Goal: Task Accomplishment & Management: Complete application form

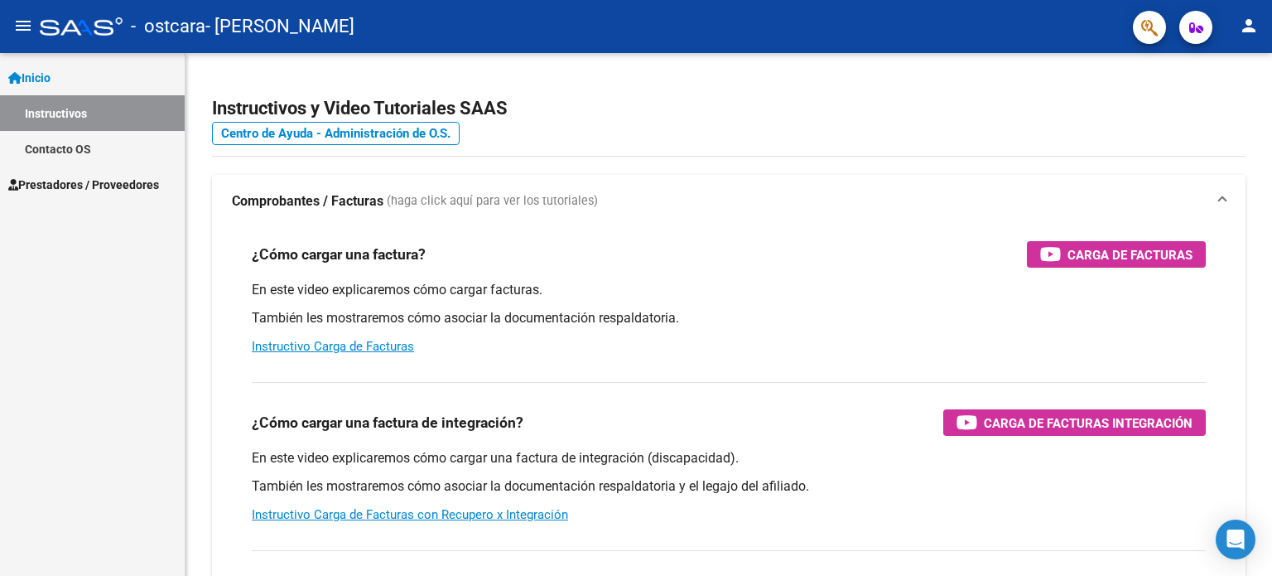
click at [84, 168] on link "Prestadores / Proveedores" at bounding box center [92, 184] width 185 height 36
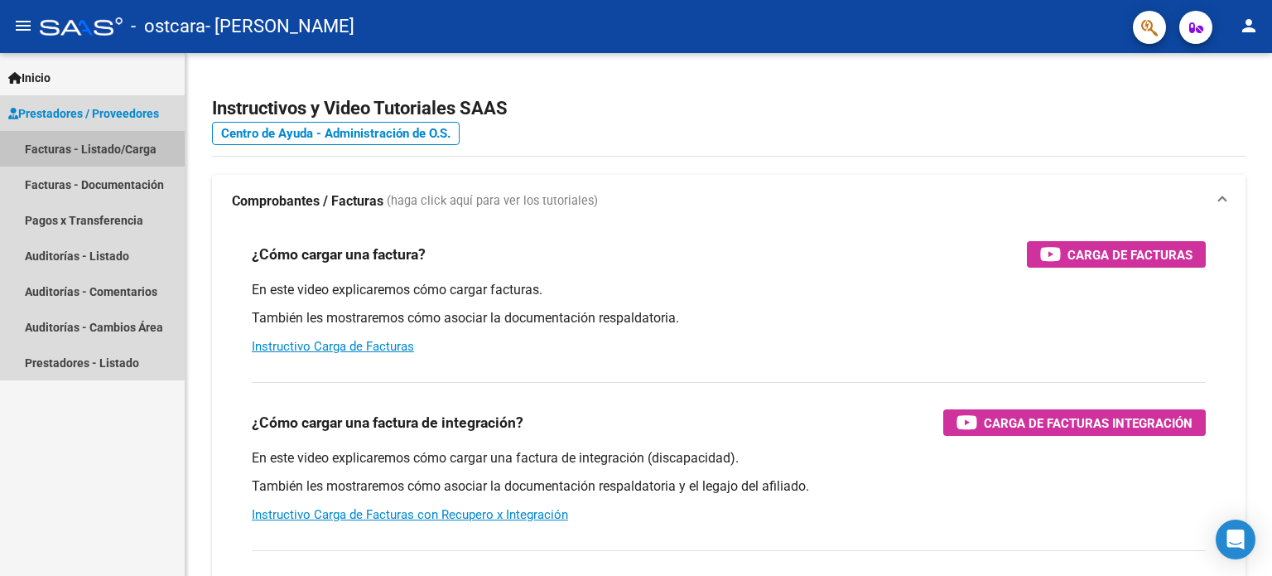
click at [138, 150] on link "Facturas - Listado/Carga" at bounding box center [92, 149] width 185 height 36
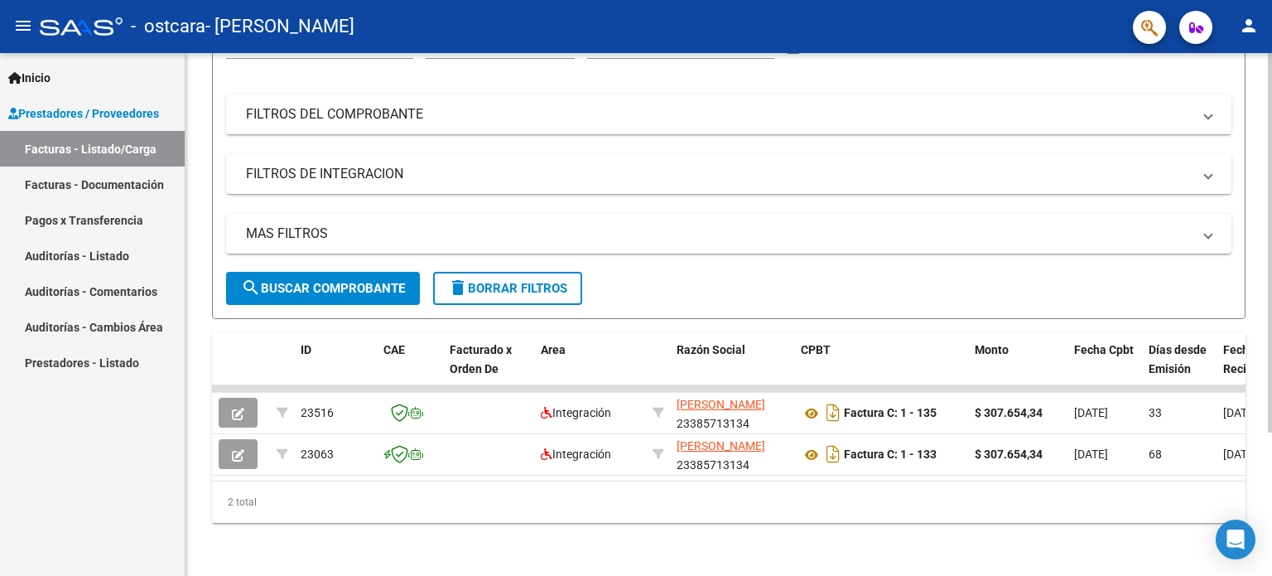
scroll to position [197, 0]
click at [1270, 430] on div at bounding box center [1270, 385] width 4 height 379
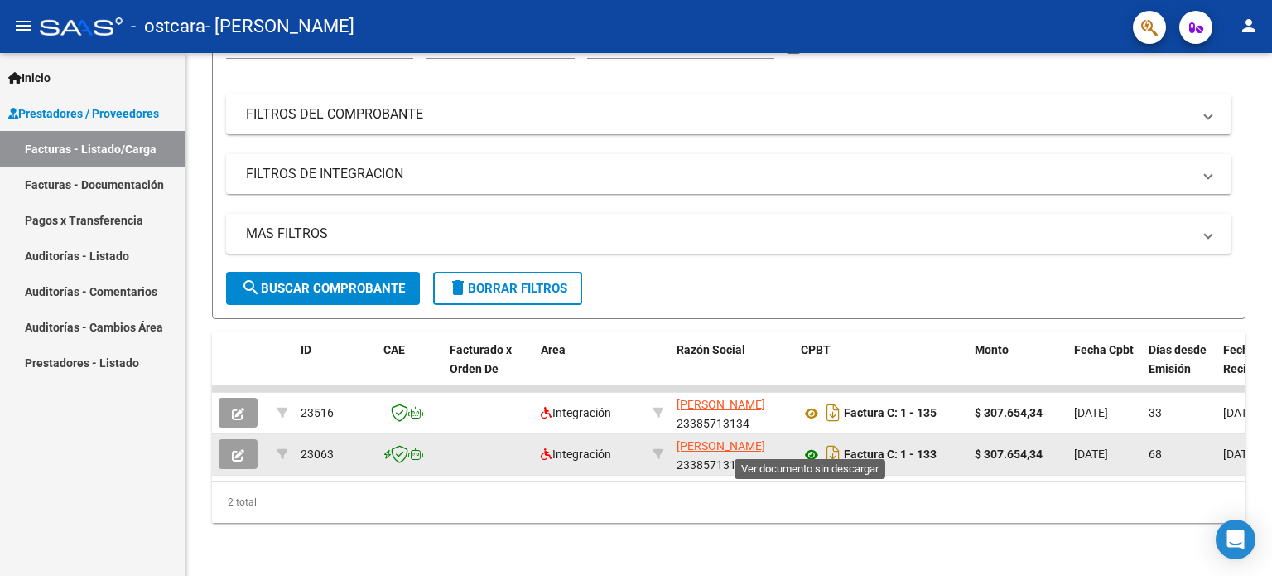
click at [815, 446] on icon at bounding box center [812, 455] width 22 height 20
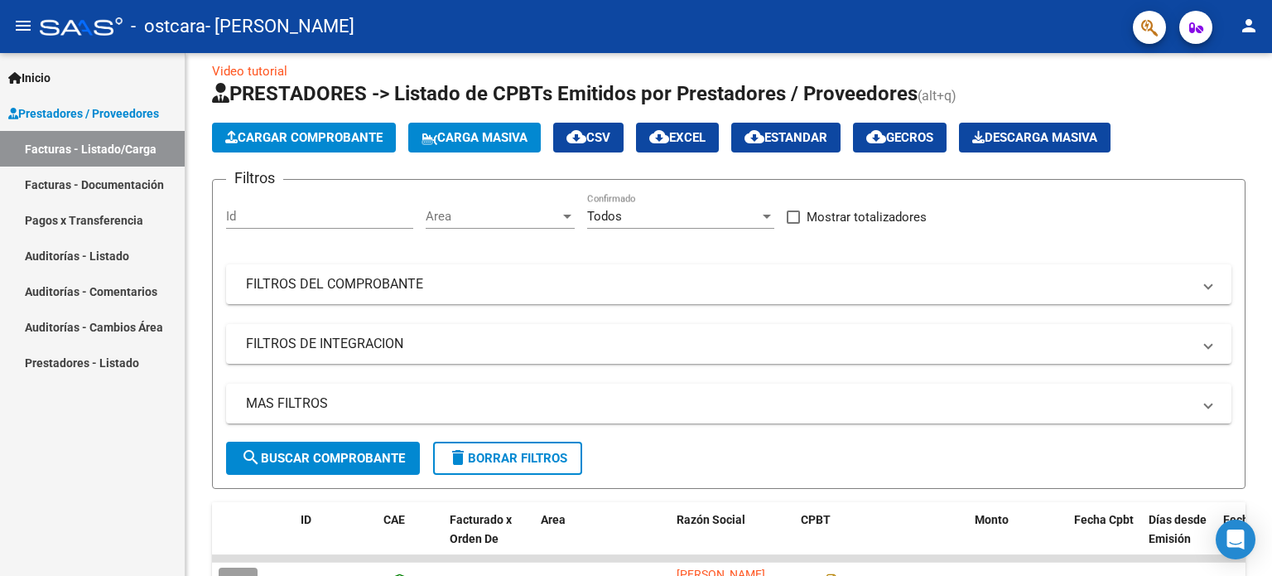
scroll to position [17, 0]
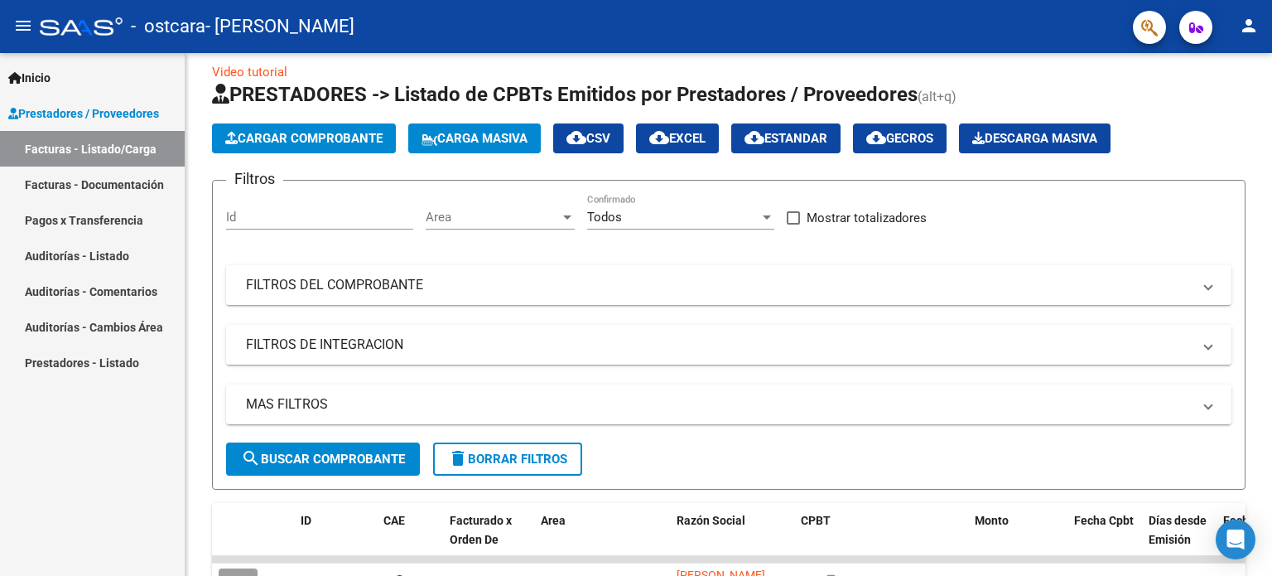
click at [1266, 223] on div "Video tutorial PRESTADORES -> Listado de CPBTs Emitidos por Prestadores / Prove…" at bounding box center [731, 391] width 1091 height 710
drag, startPoint x: 329, startPoint y: 138, endPoint x: 156, endPoint y: 418, distance: 329.2
click at [156, 418] on div "Inicio Instructivos Contacto OS Prestadores / Proveedores Facturas - Listado/Ca…" at bounding box center [92, 314] width 185 height 523
click at [51, 75] on span "Inicio" at bounding box center [29, 78] width 42 height 18
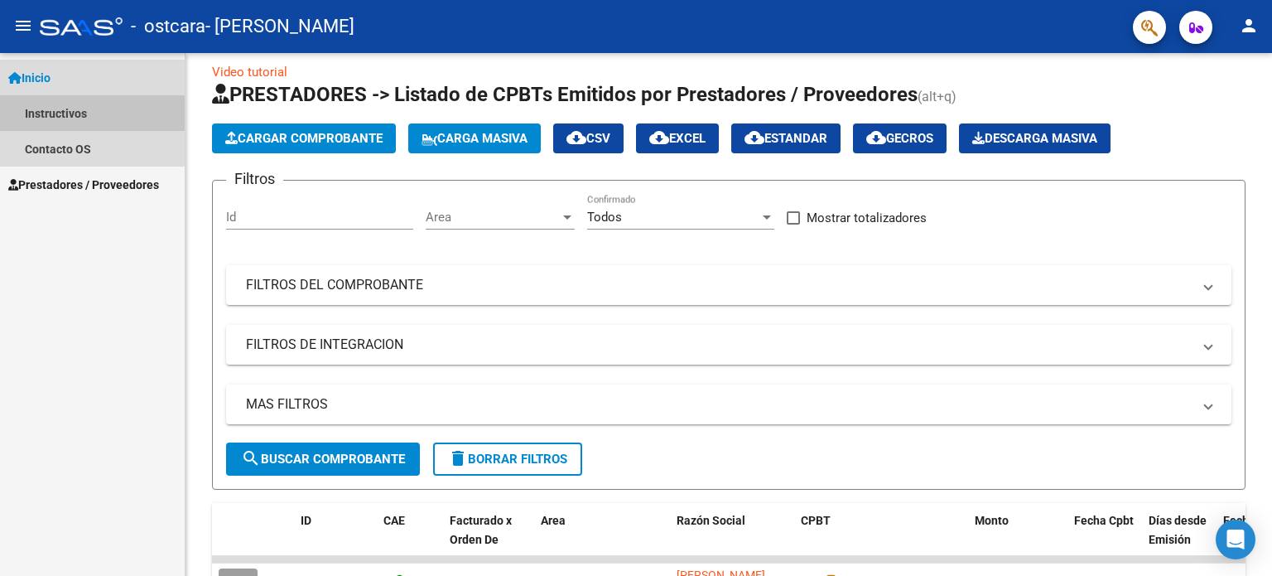
click at [77, 107] on link "Instructivos" at bounding box center [92, 113] width 185 height 36
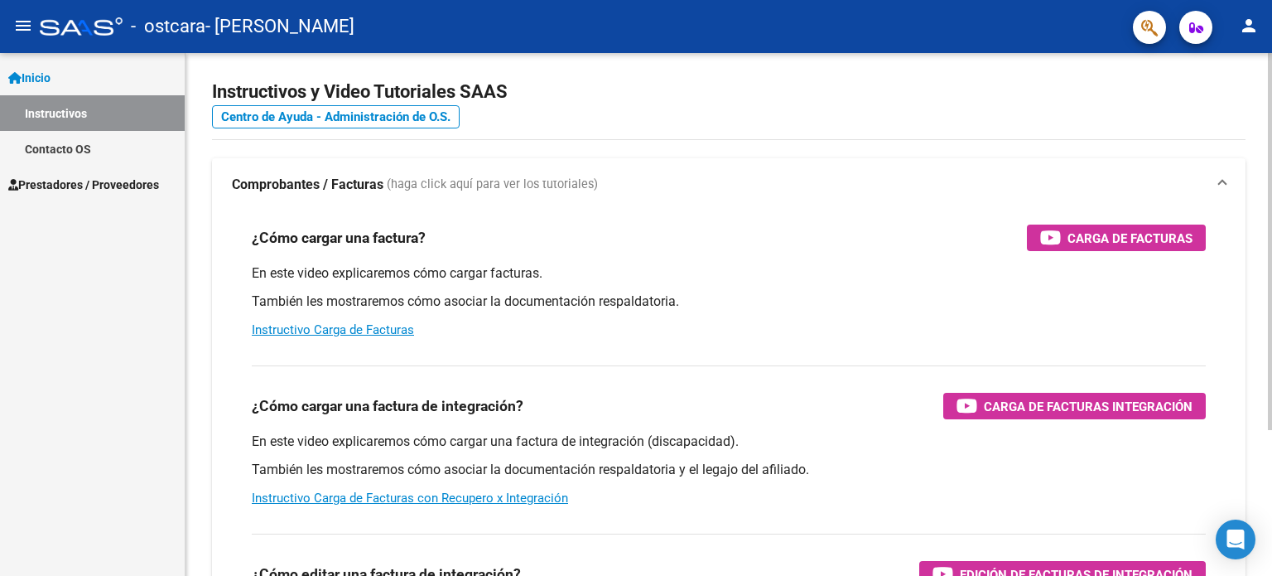
drag, startPoint x: 1063, startPoint y: 237, endPoint x: 912, endPoint y: 144, distance: 177.0
click at [912, 144] on div "Instructivos y Video Tutoriales SAAS Centro de Ayuda - Administración de O.S. C…" at bounding box center [729, 399] width 1087 height 726
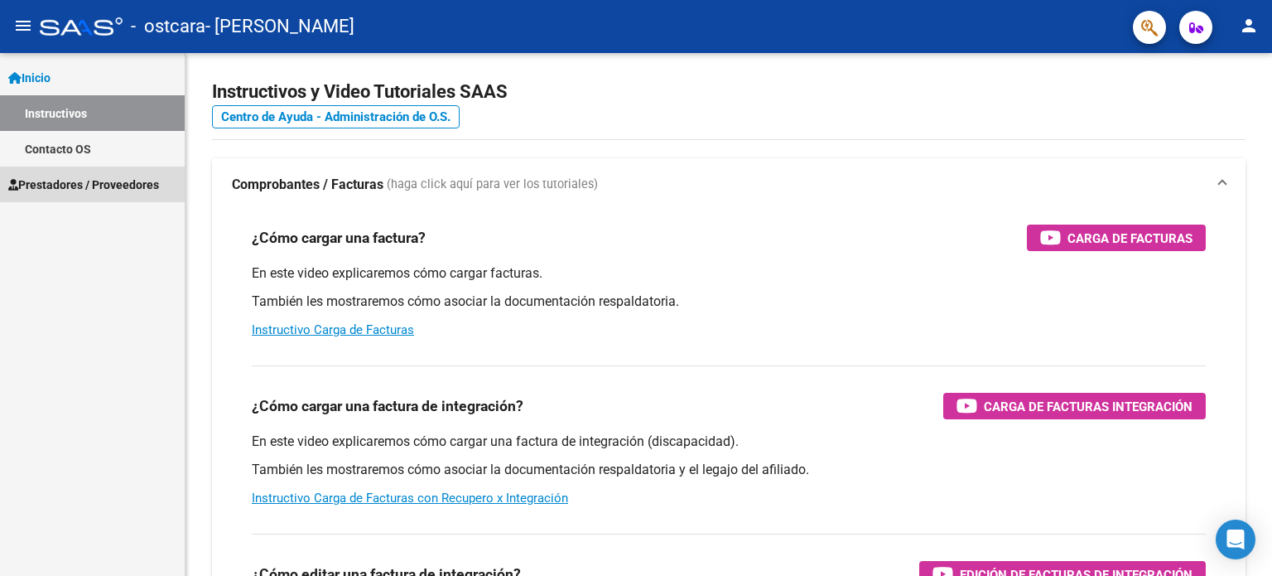
click at [49, 178] on span "Prestadores / Proveedores" at bounding box center [83, 185] width 151 height 18
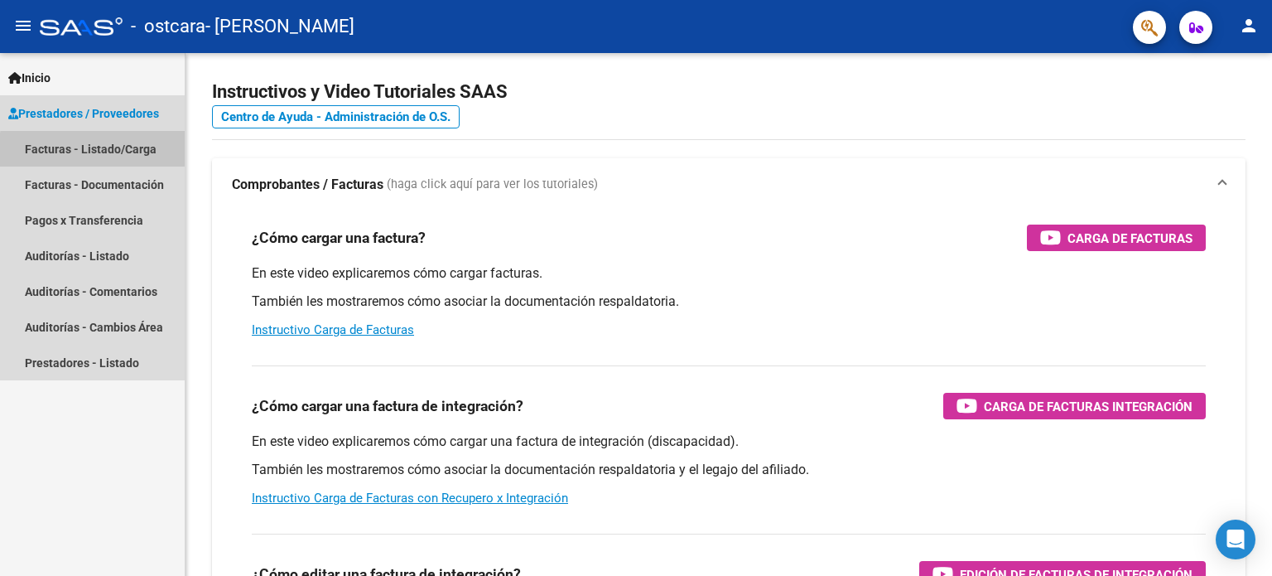
click at [111, 152] on link "Facturas - Listado/Carga" at bounding box center [92, 149] width 185 height 36
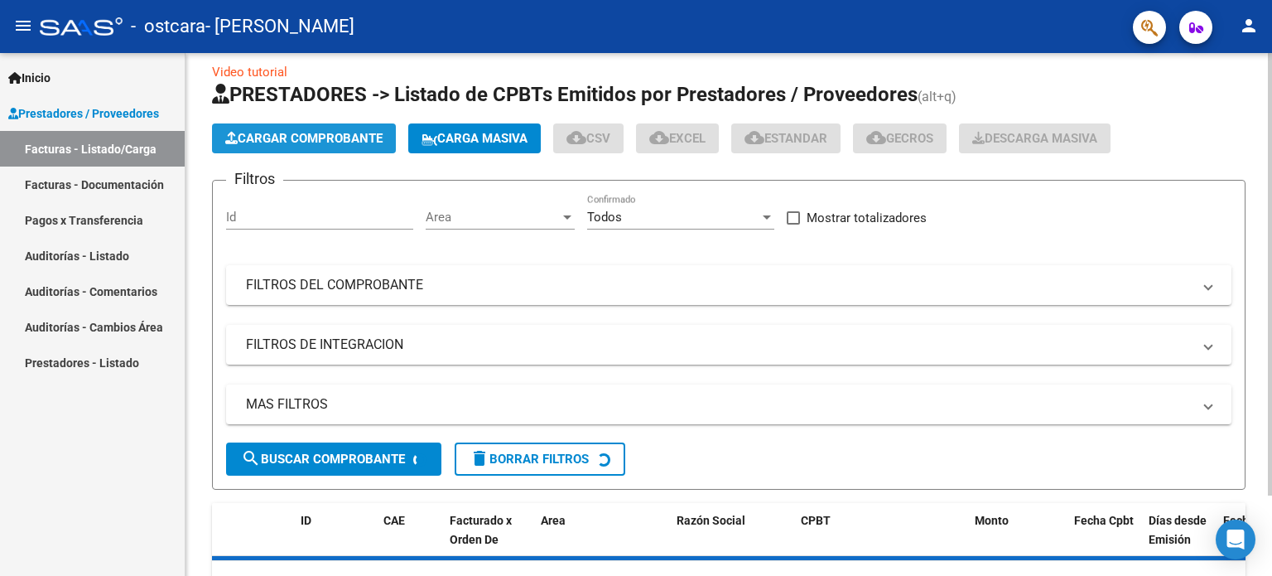
click at [265, 132] on span "Cargar Comprobante" at bounding box center [303, 138] width 157 height 15
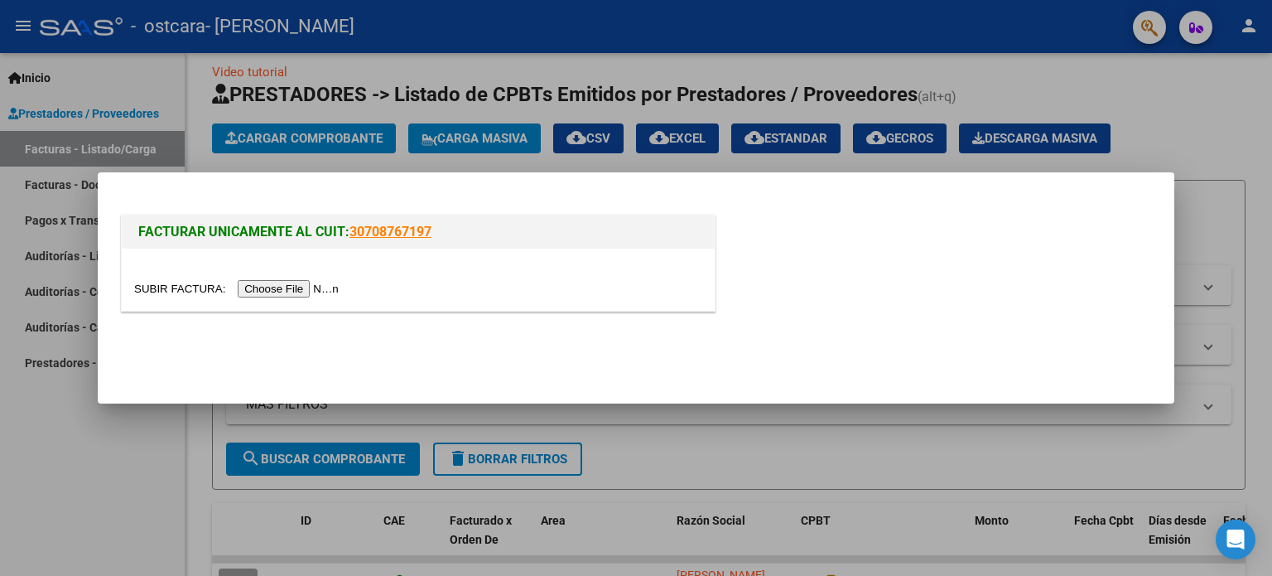
click at [299, 287] on input "file" at bounding box center [239, 288] width 210 height 17
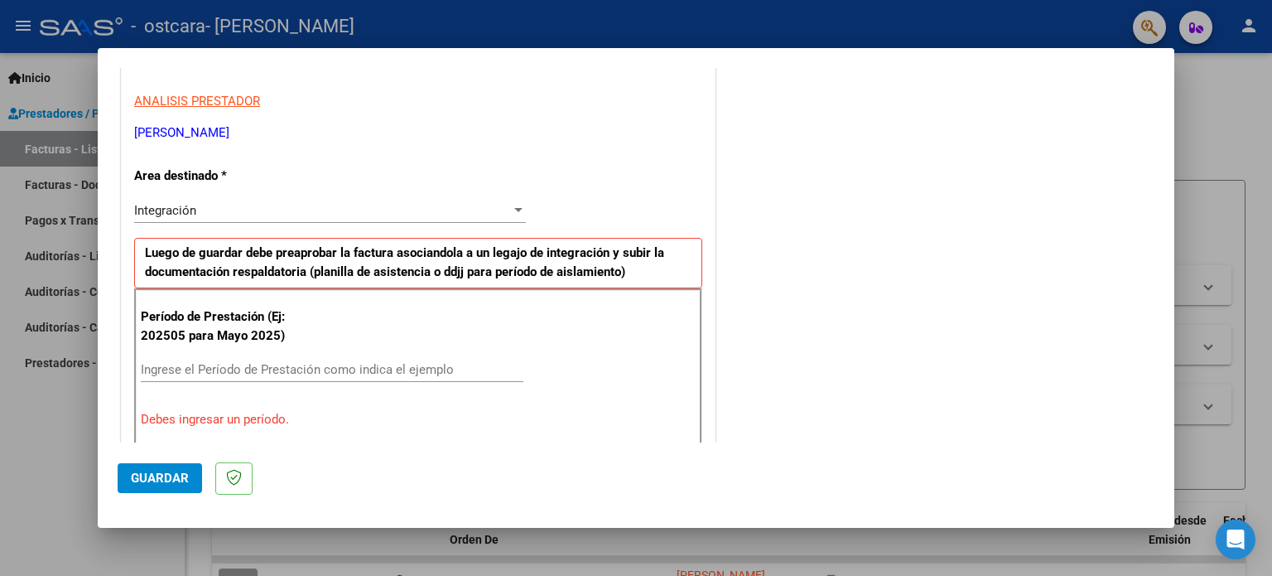
scroll to position [325, 0]
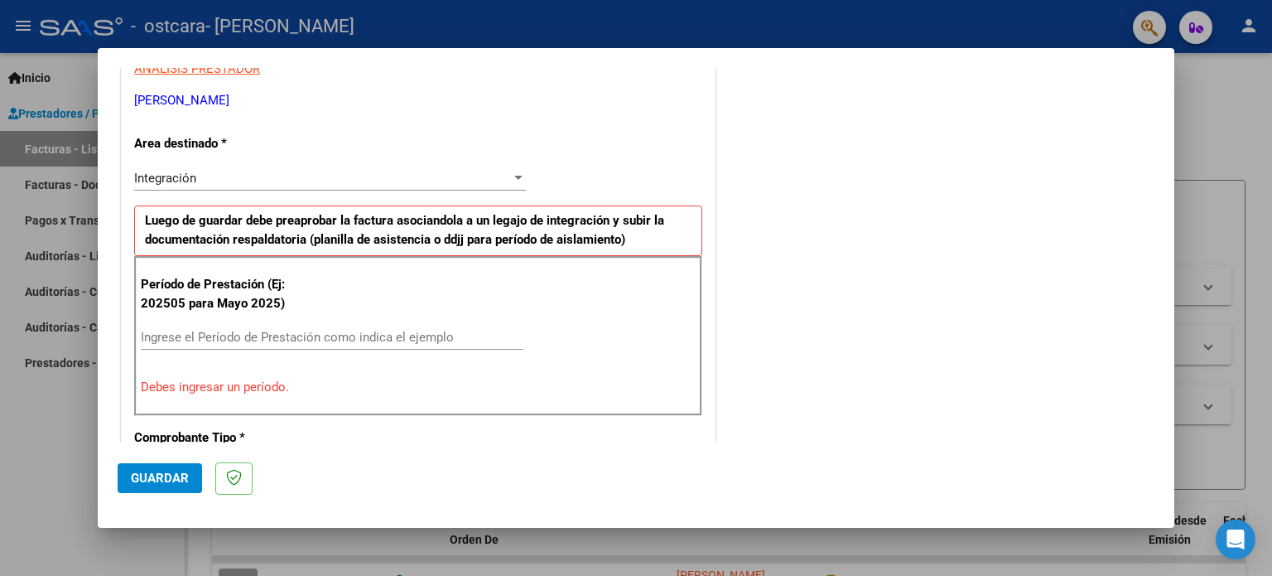
click at [474, 181] on div "Integración" at bounding box center [322, 178] width 377 height 15
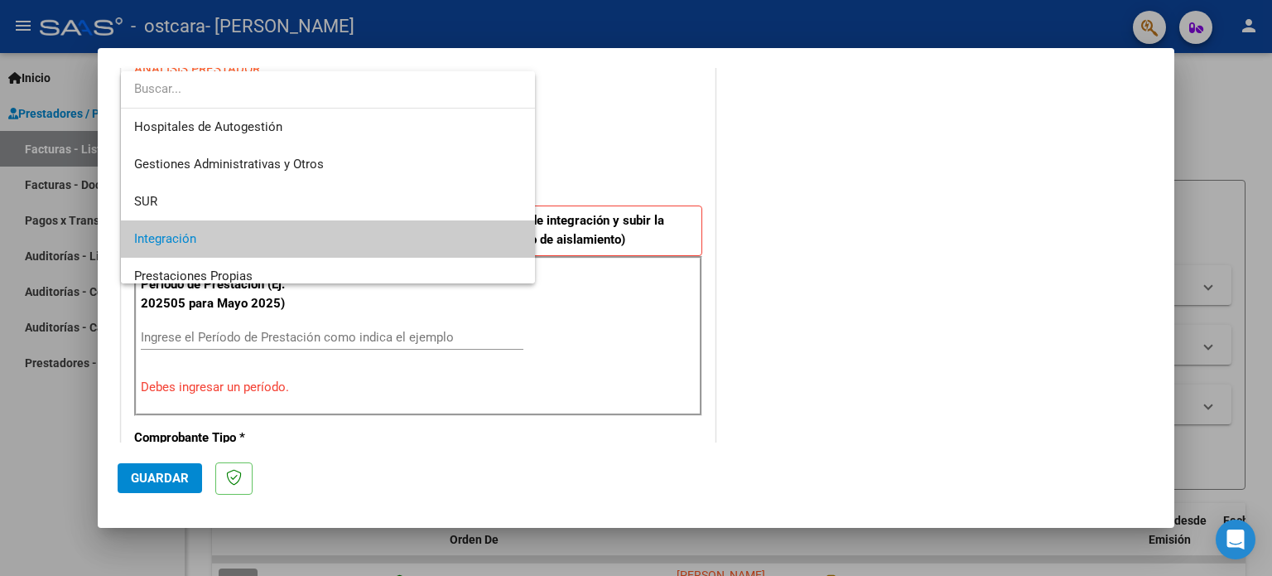
scroll to position [61, 0]
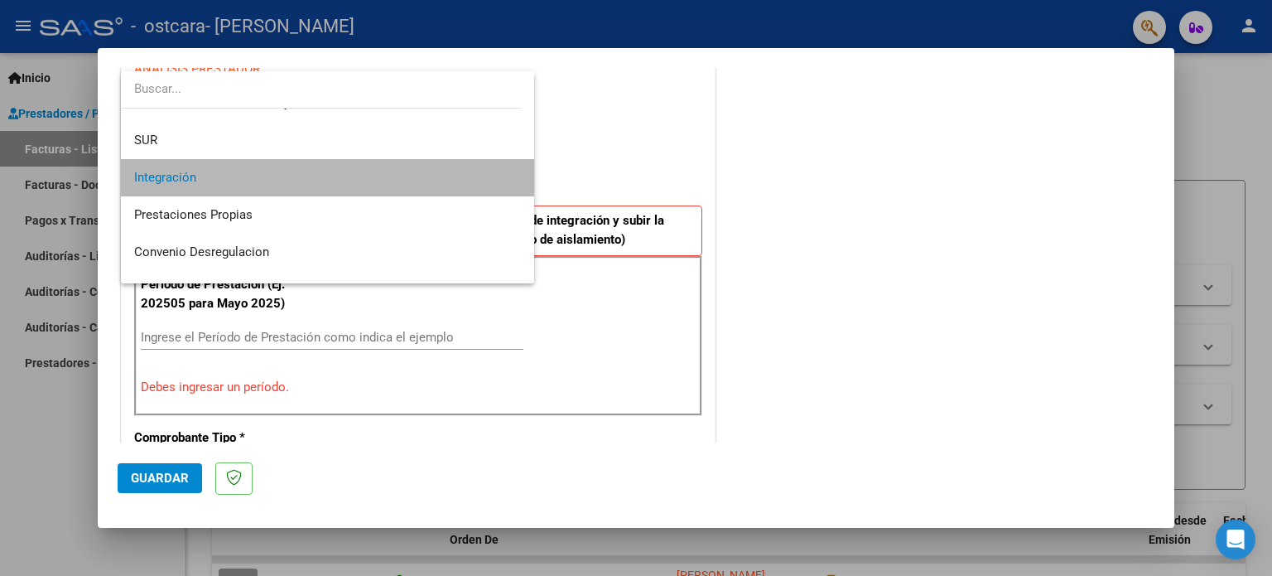
click at [474, 181] on span "Integración" at bounding box center [328, 177] width 388 height 37
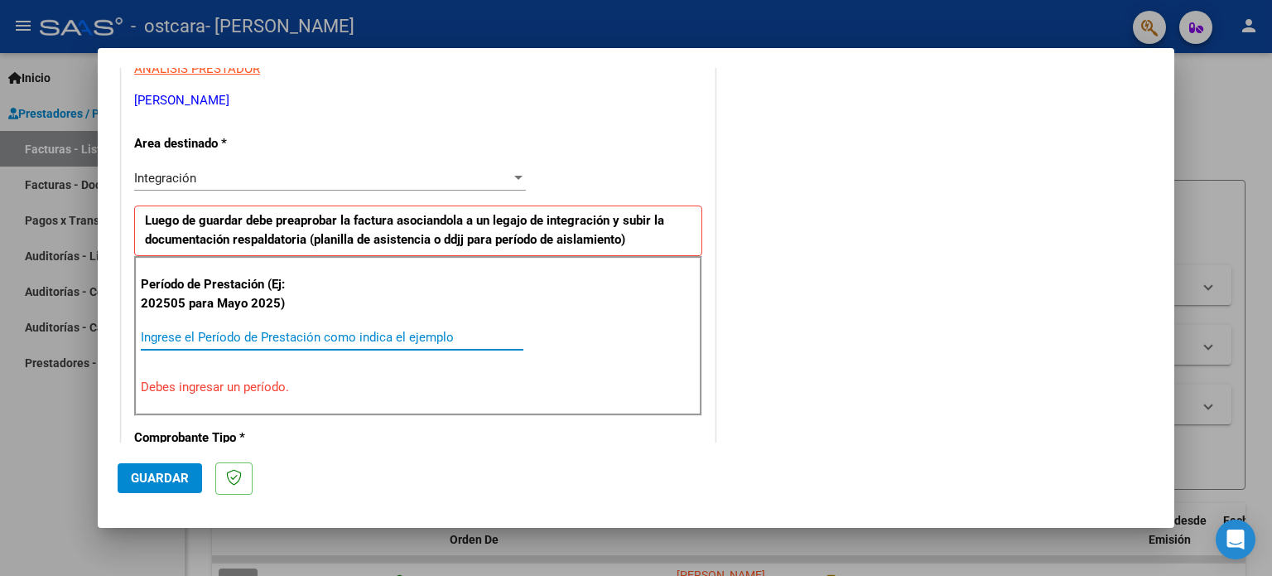
click at [411, 340] on input "Ingrese el Período de Prestación como indica el ejemplo" at bounding box center [332, 337] width 383 height 15
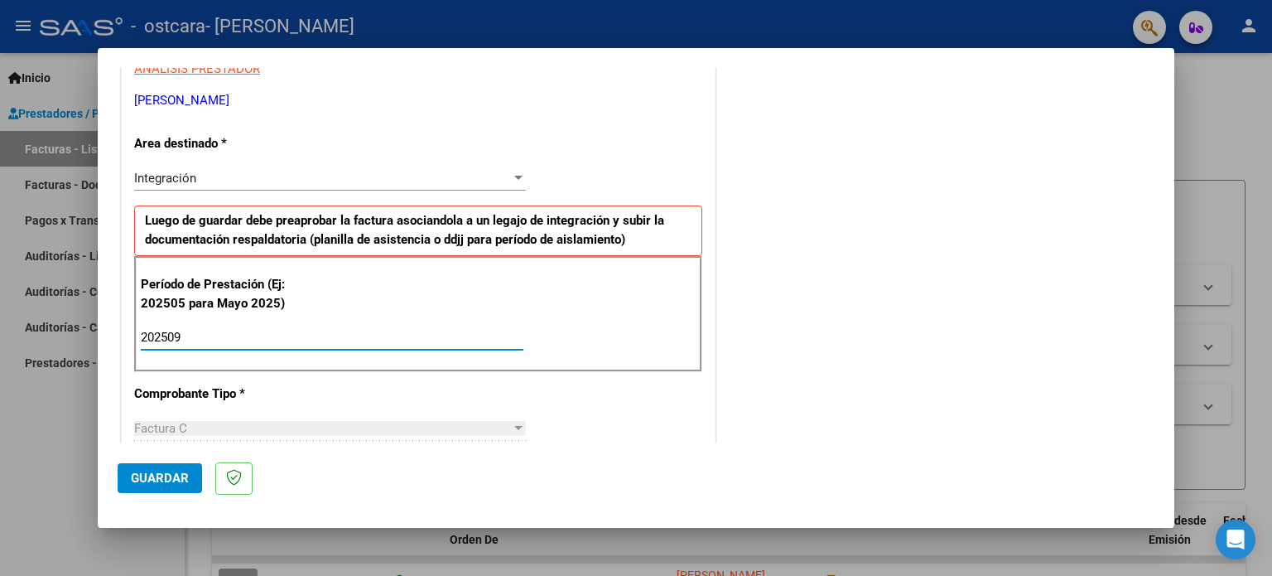
type input "202509"
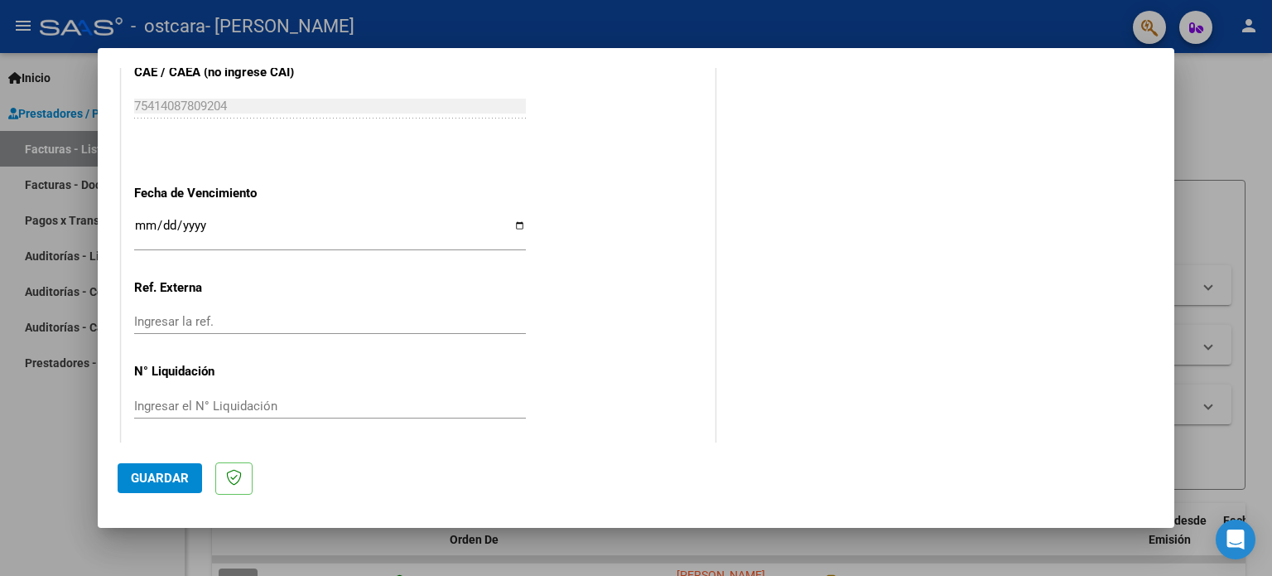
scroll to position [1081, 0]
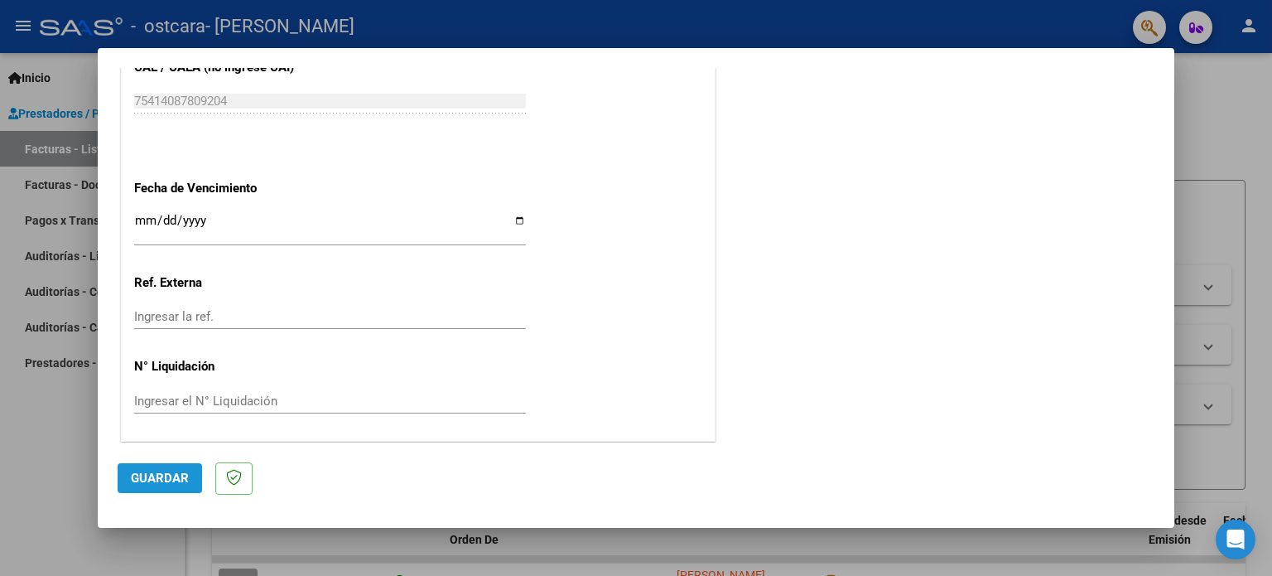
click at [178, 472] on span "Guardar" at bounding box center [160, 477] width 58 height 15
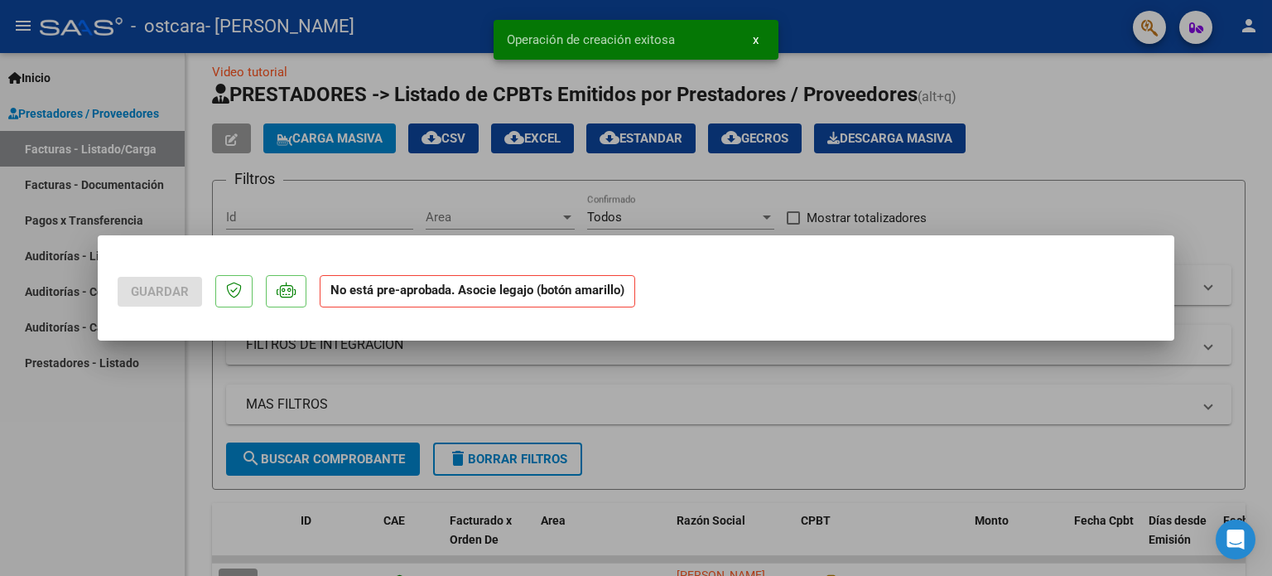
scroll to position [0, 0]
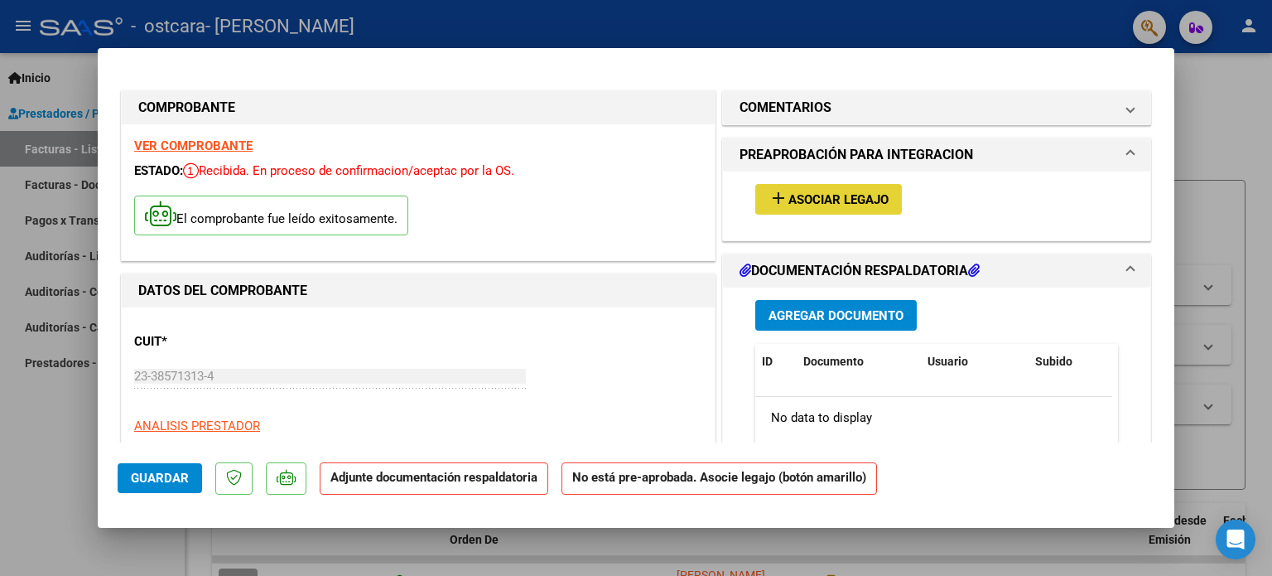
click at [857, 195] on span "Asociar Legajo" at bounding box center [839, 199] width 100 height 15
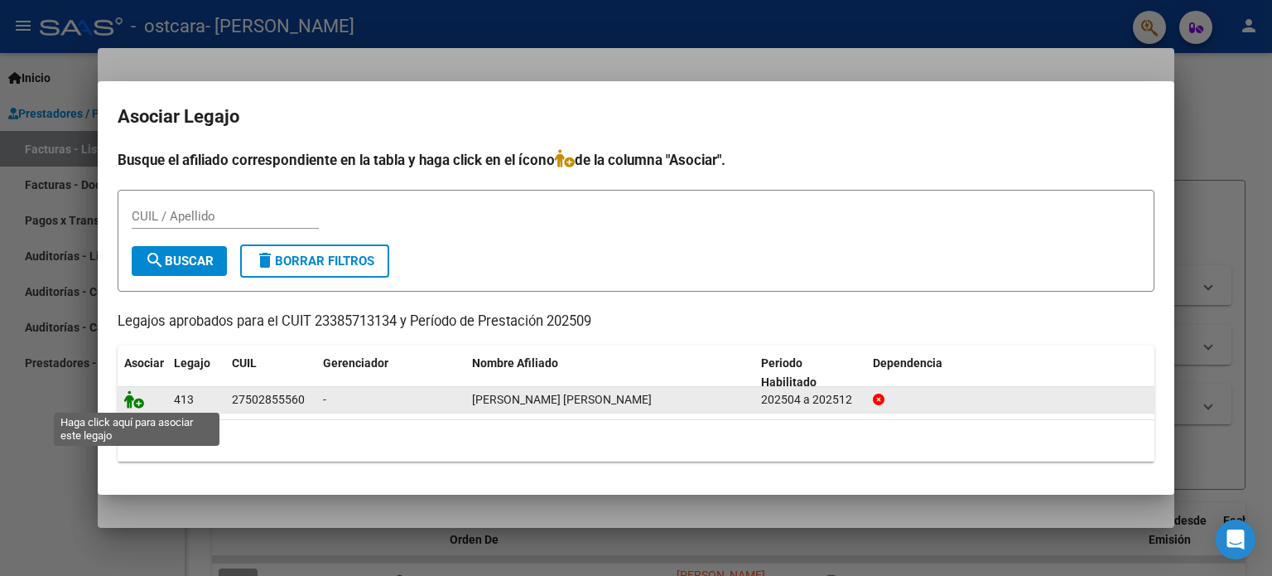
click at [132, 400] on icon at bounding box center [134, 399] width 20 height 18
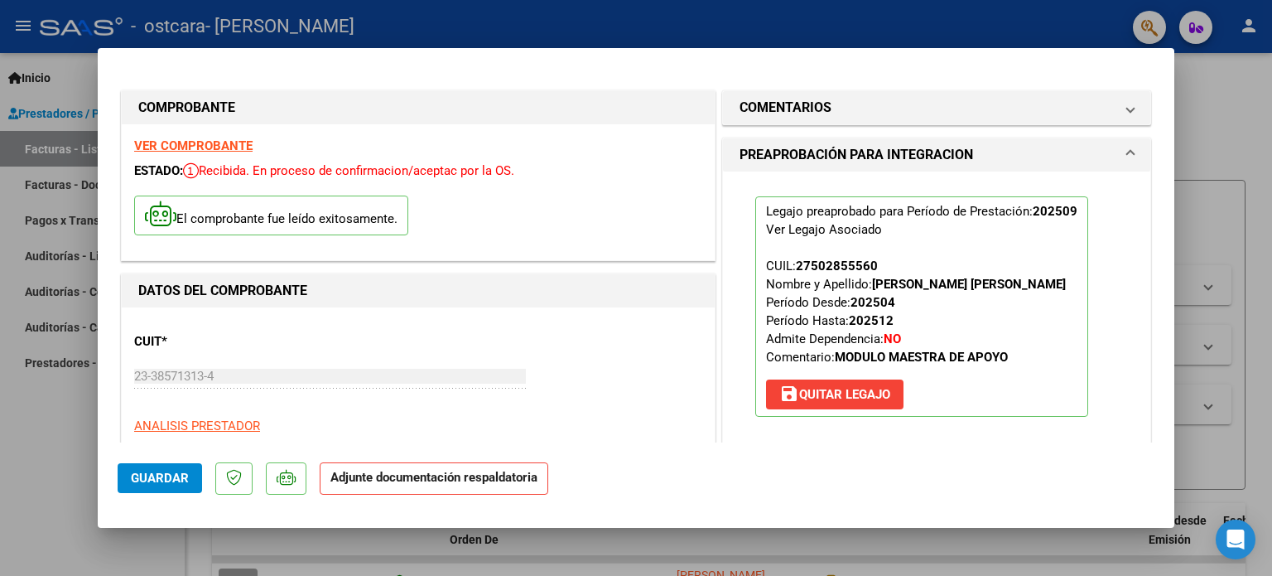
click at [175, 478] on span "Guardar" at bounding box center [160, 477] width 58 height 15
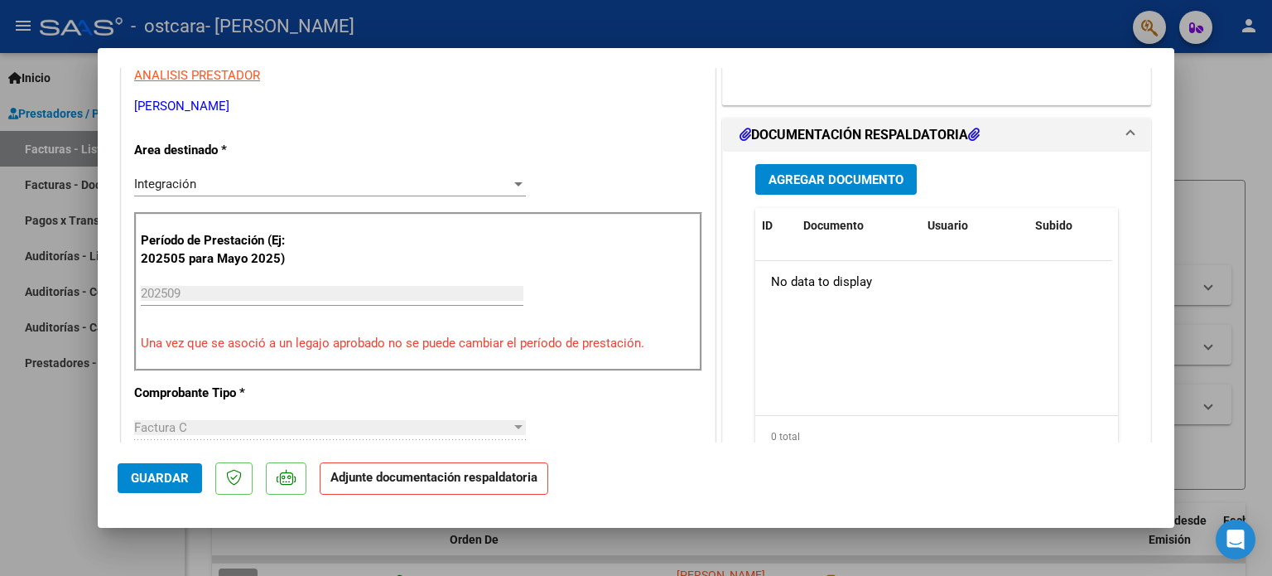
scroll to position [296, 0]
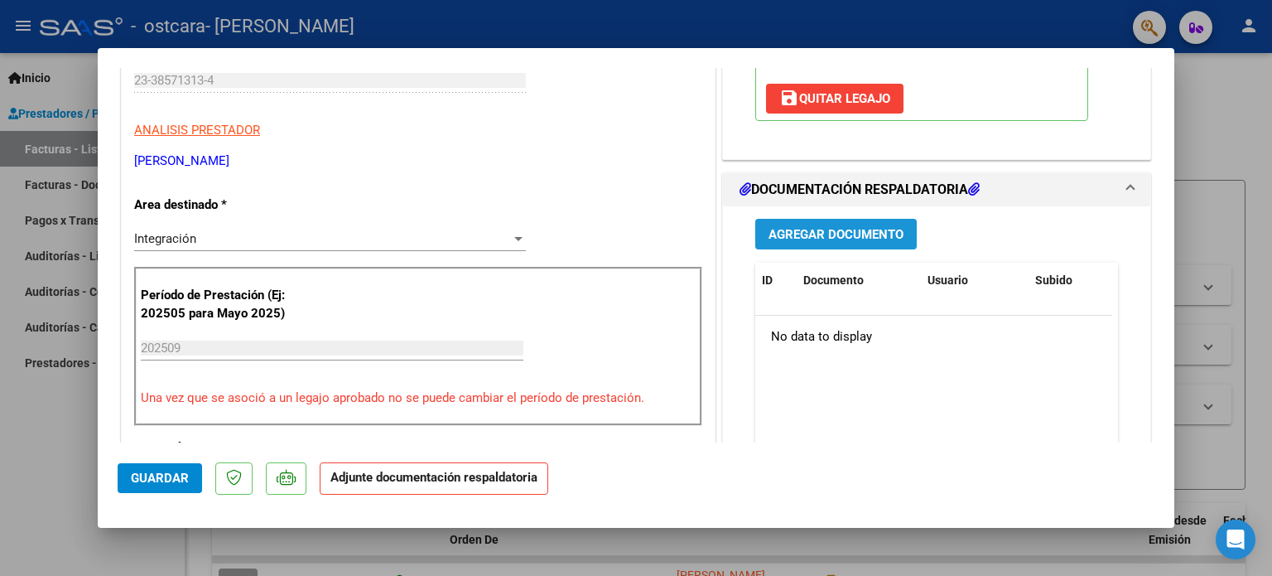
click at [882, 241] on button "Agregar Documento" at bounding box center [836, 234] width 162 height 31
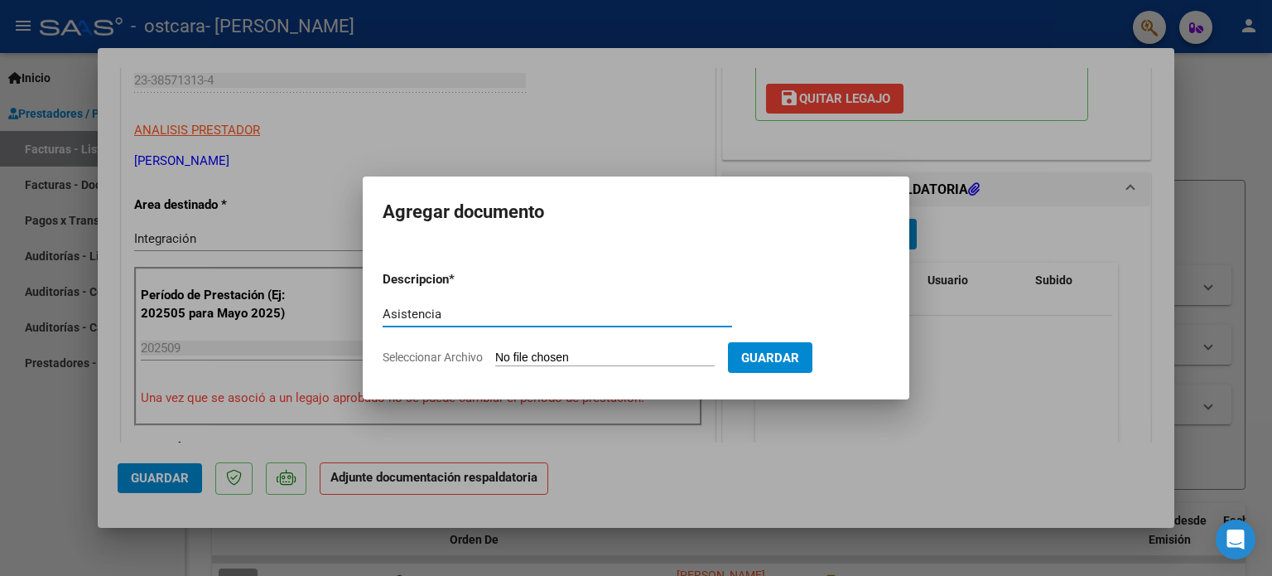
type input "Asistencia"
click at [641, 355] on input "Seleccionar Archivo" at bounding box center [605, 358] width 220 height 16
type input "C:\fakepath\asistencia sep.pdf"
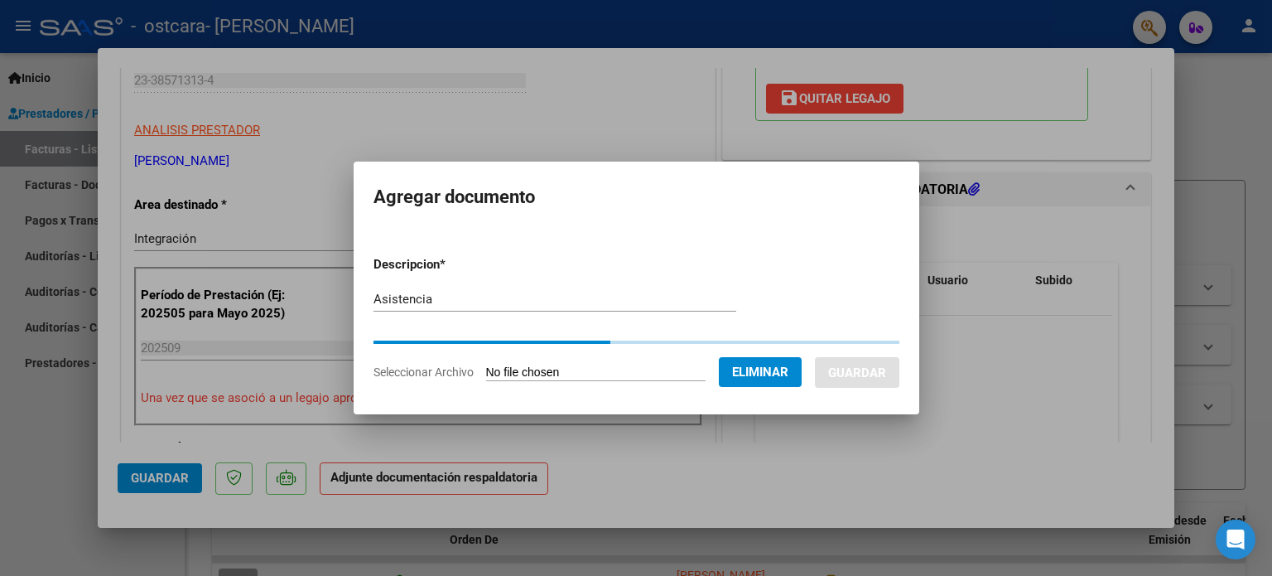
click at [663, 266] on form "Descripcion * Asistencia Escriba aquí una descripcion Seleccionar Archivo Elimi…" at bounding box center [637, 318] width 526 height 151
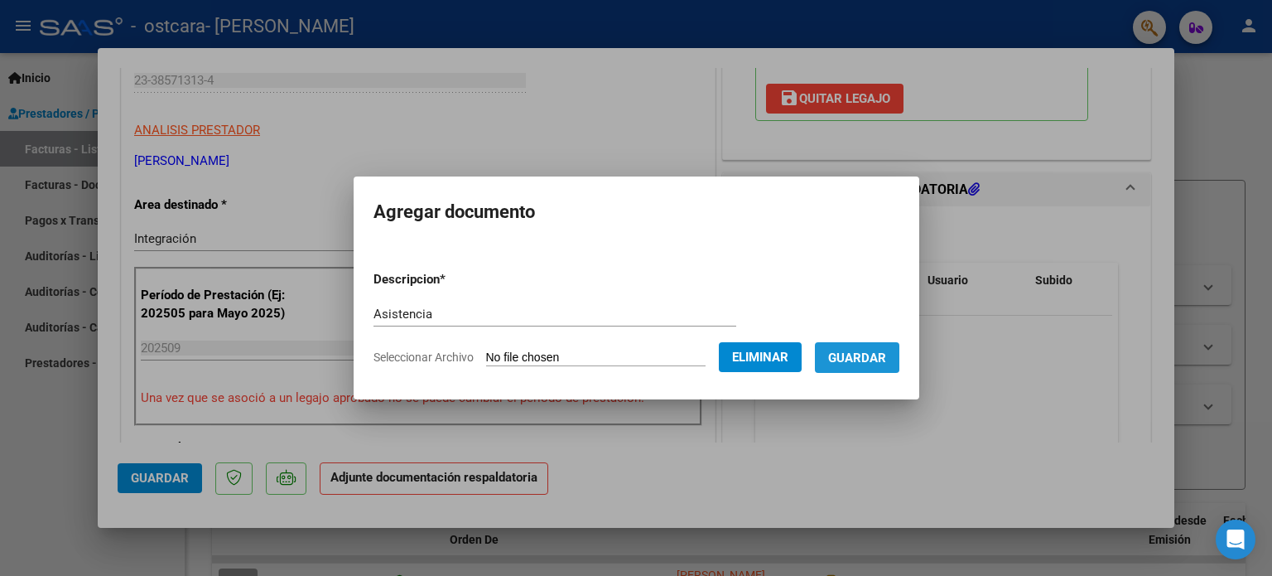
click at [872, 352] on span "Guardar" at bounding box center [857, 357] width 58 height 15
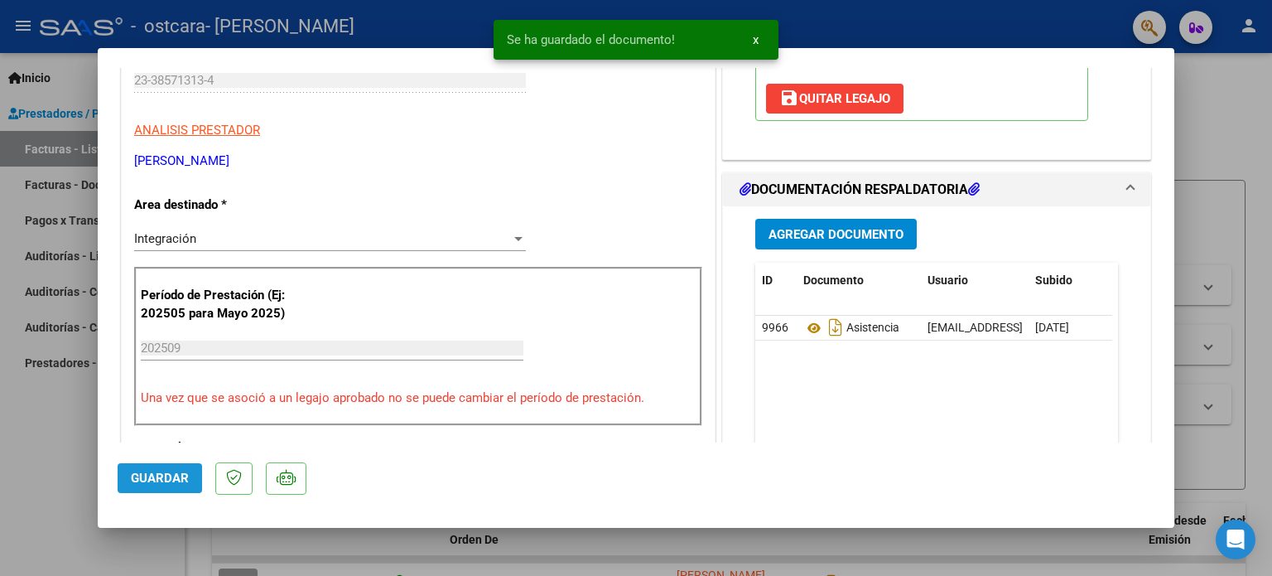
click at [171, 474] on span "Guardar" at bounding box center [160, 477] width 58 height 15
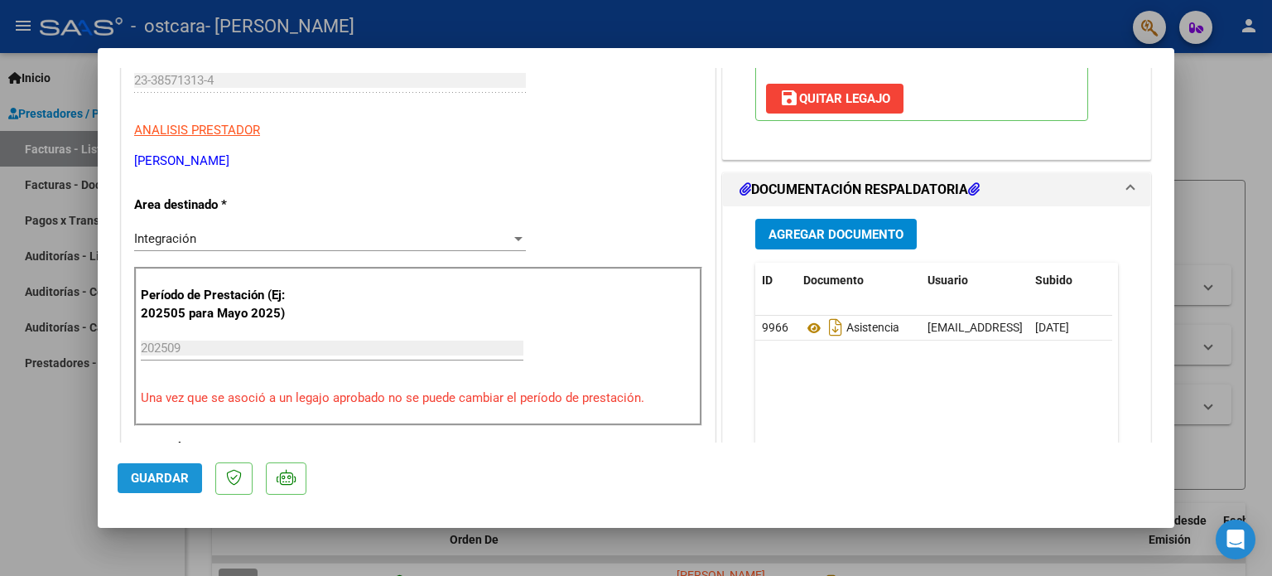
click at [169, 475] on span "Guardar" at bounding box center [160, 477] width 58 height 15
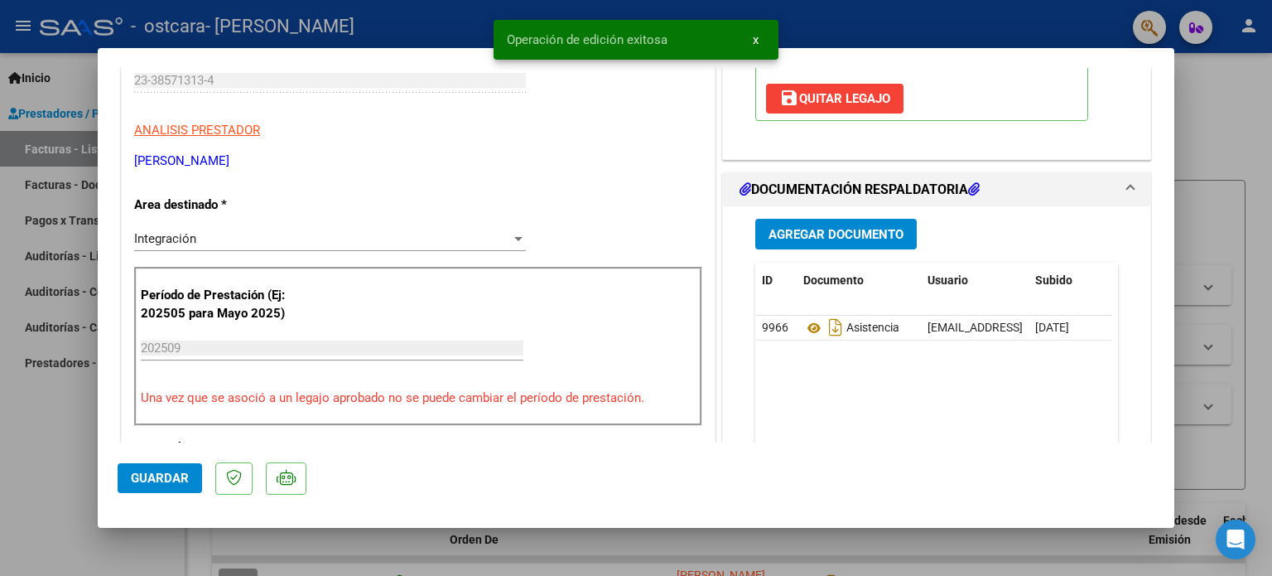
click at [1222, 71] on div at bounding box center [636, 288] width 1272 height 576
type input "$ 0,00"
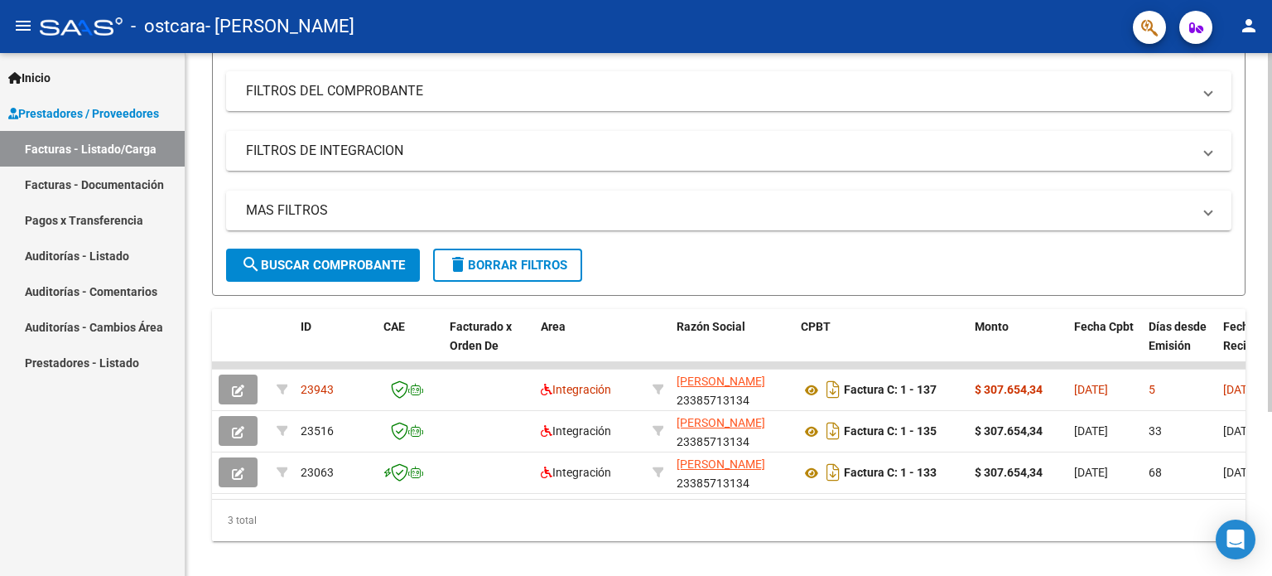
scroll to position [237, 0]
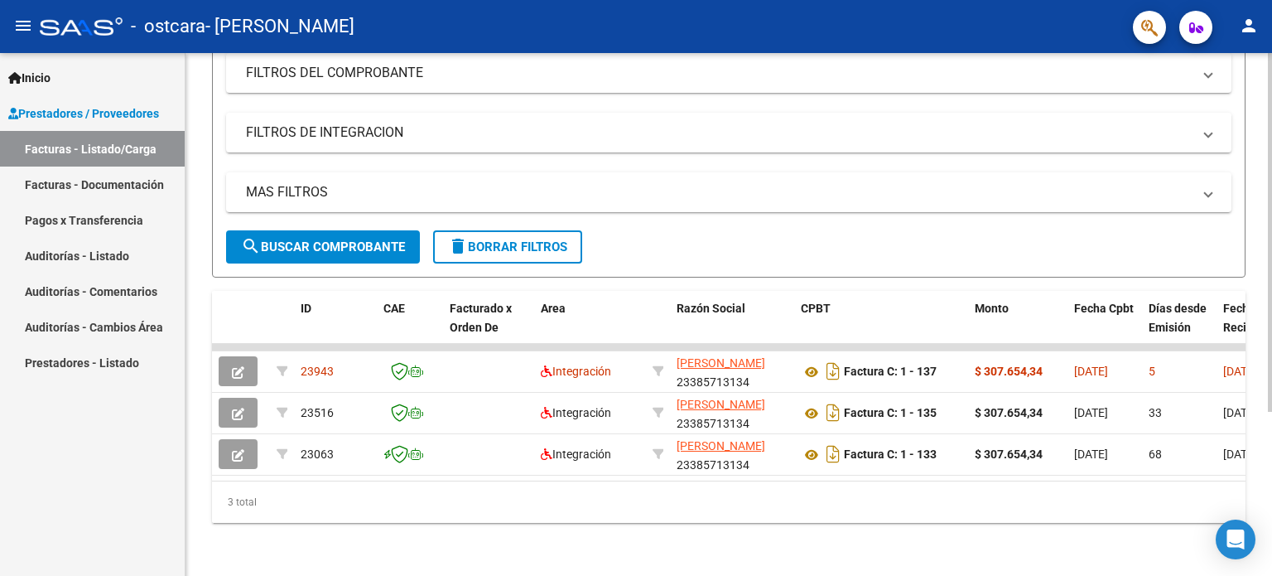
click at [1269, 321] on div at bounding box center [1270, 396] width 4 height 359
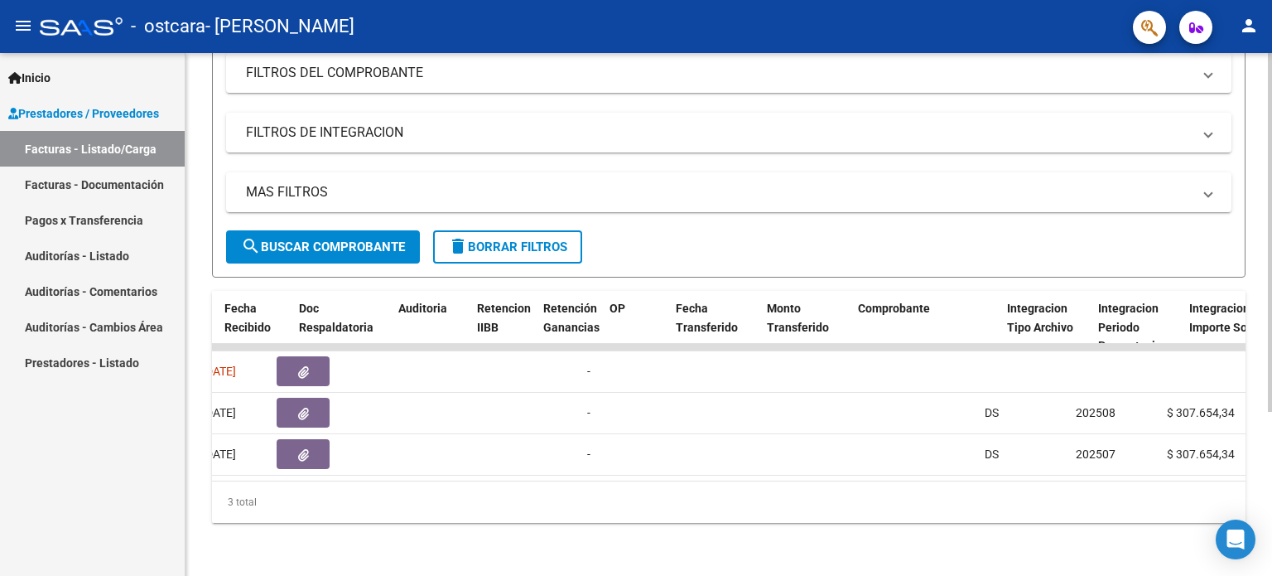
scroll to position [0, 0]
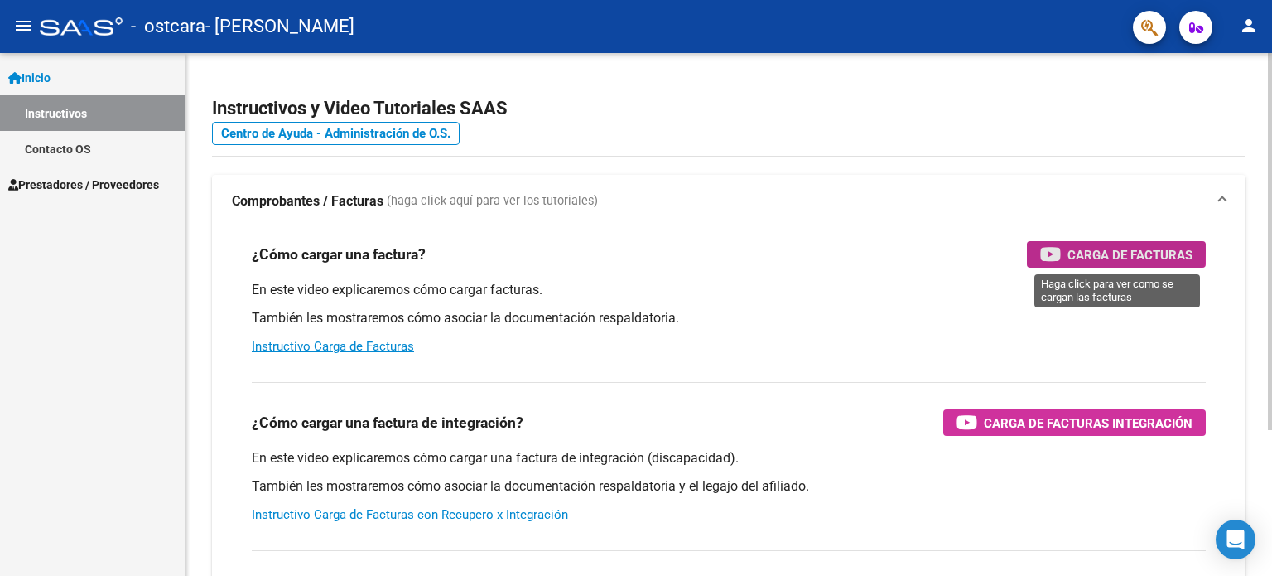
click at [1093, 250] on span "Carga de Facturas" at bounding box center [1130, 254] width 125 height 21
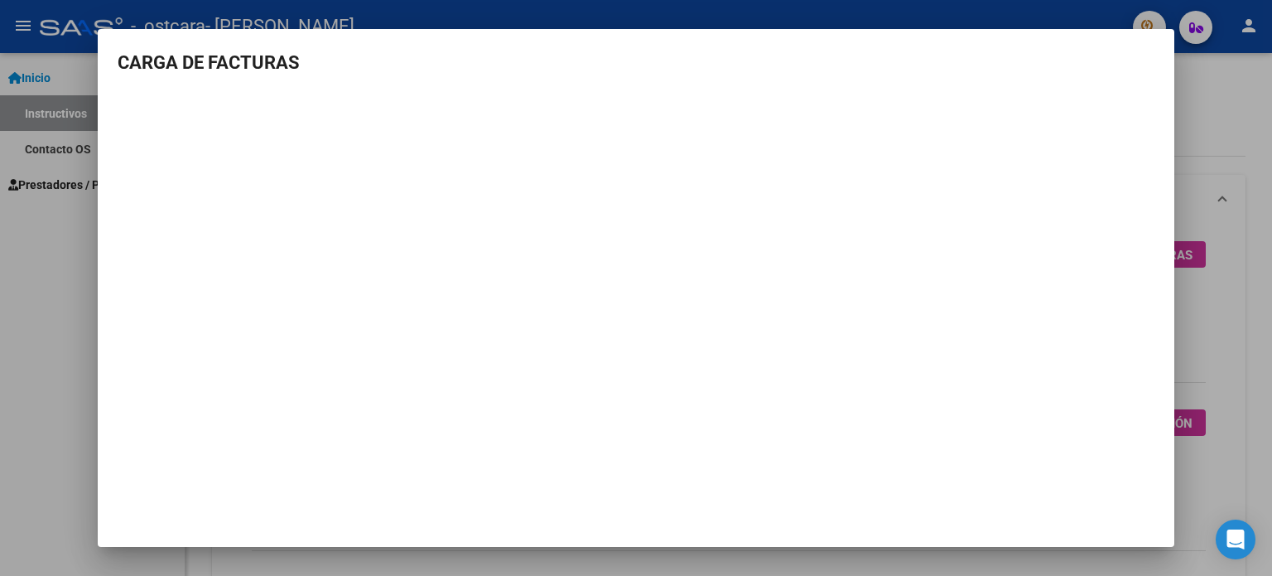
click at [54, 367] on div at bounding box center [636, 288] width 1272 height 576
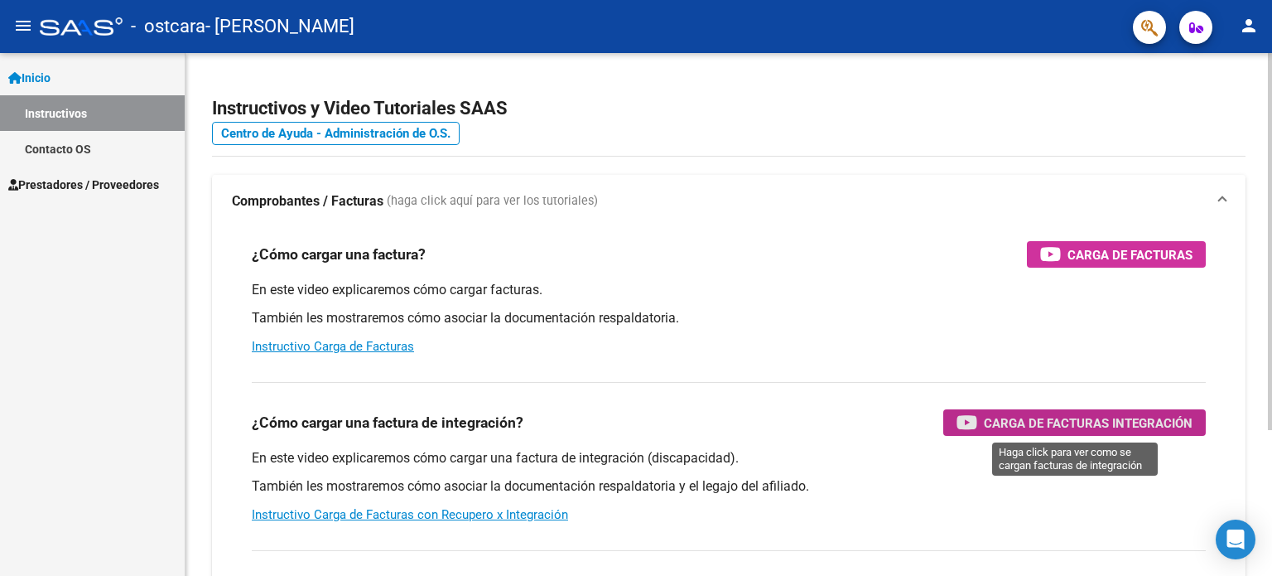
click at [1007, 420] on span "Carga de Facturas Integración" at bounding box center [1088, 423] width 209 height 21
